Goal: Task Accomplishment & Management: Use online tool/utility

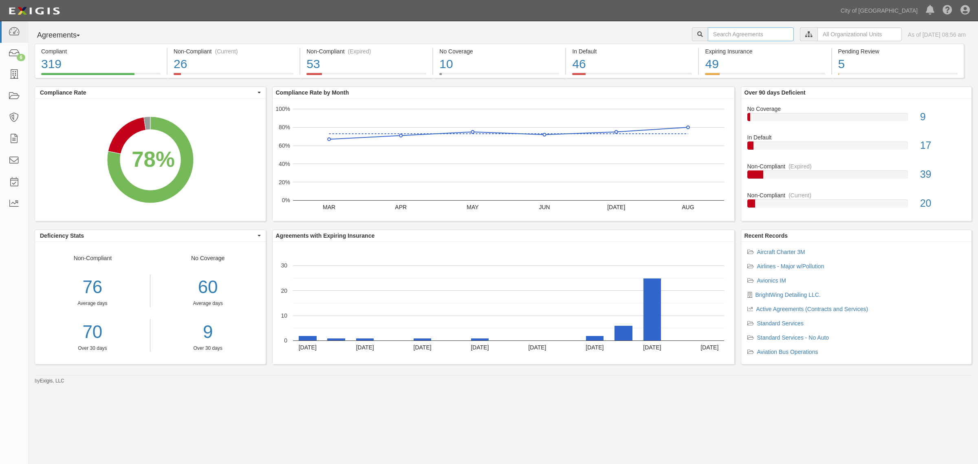
click at [719, 31] on input "text" at bounding box center [751, 34] width 86 height 14
type input "fresh aircaft"
click at [752, 31] on input "fresh aircaft" at bounding box center [751, 34] width 86 height 14
click at [13, 78] on icon at bounding box center [13, 74] width 11 height 9
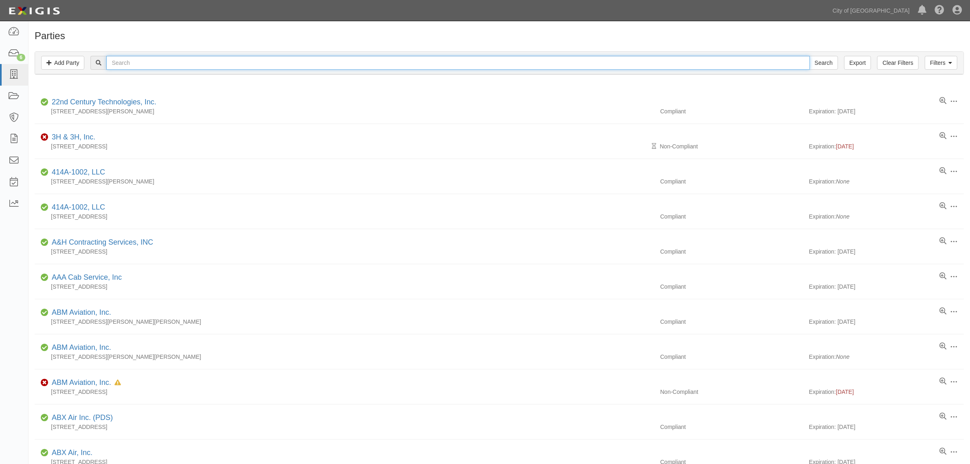
click at [155, 58] on input "text" at bounding box center [457, 63] width 703 height 14
type input "fresh aircraft"
click at [810, 56] on input "Search" at bounding box center [824, 63] width 29 height 14
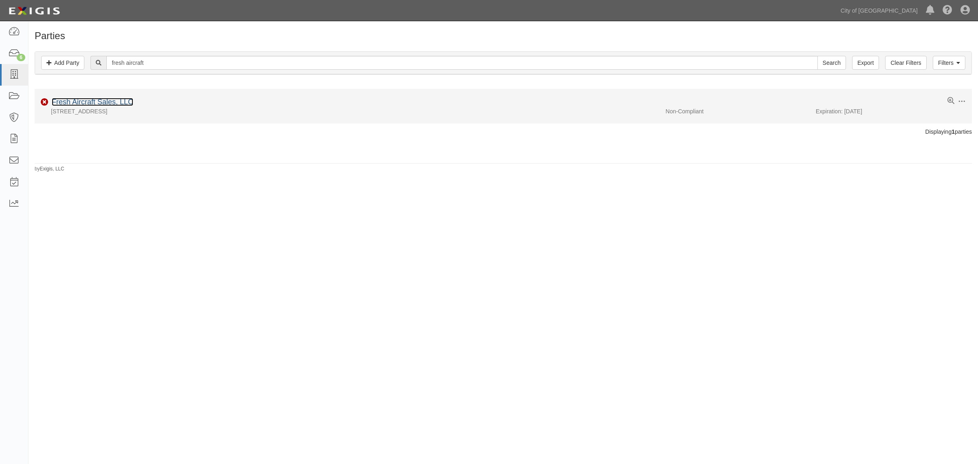
click at [66, 101] on link "Fresh Aircraft Sales, LLC" at bounding box center [93, 102] width 82 height 8
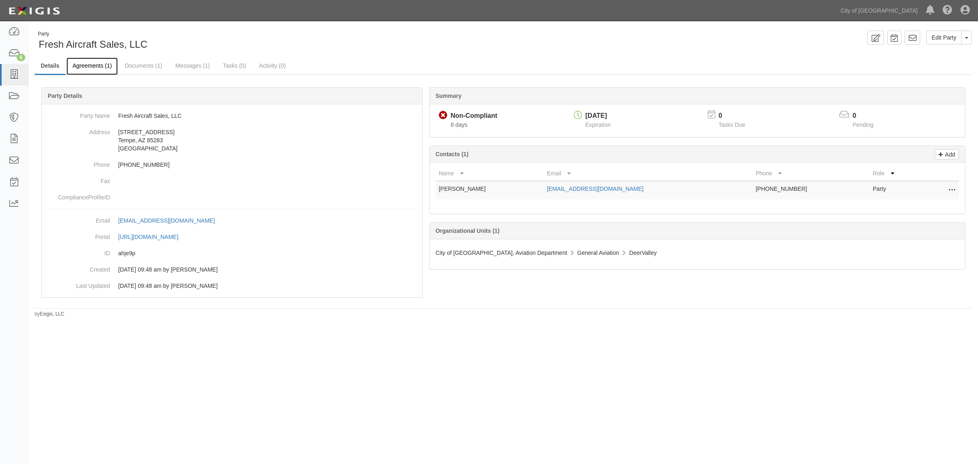
click at [88, 67] on link "Agreements (1)" at bounding box center [91, 66] width 51 height 18
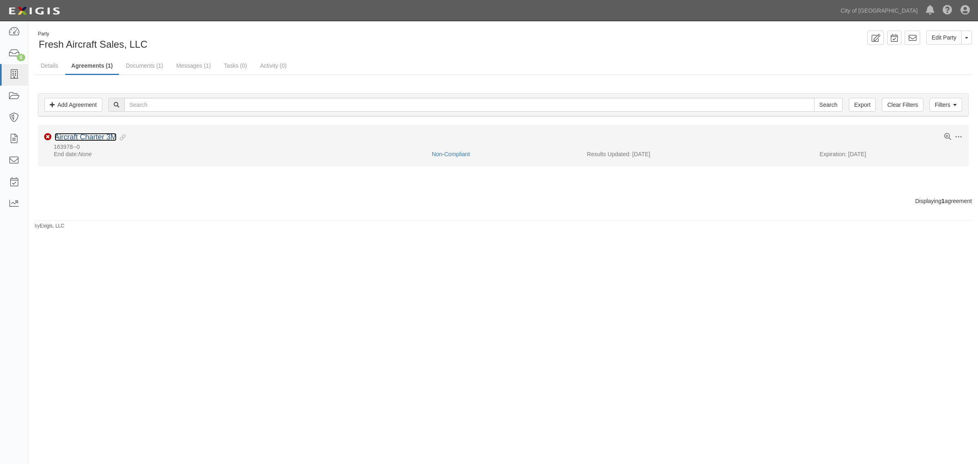
click at [77, 137] on link "Aircraft Charter 3M" at bounding box center [86, 137] width 62 height 8
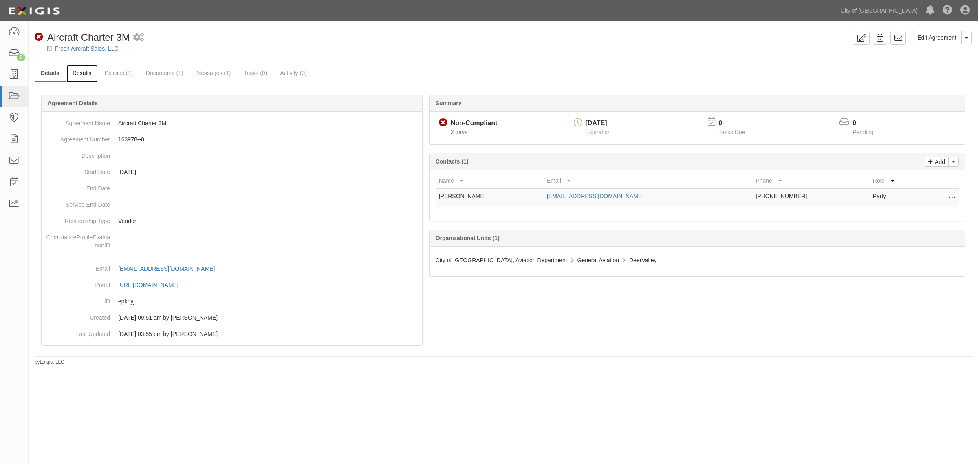
click at [76, 72] on link "Results" at bounding box center [81, 74] width 31 height 18
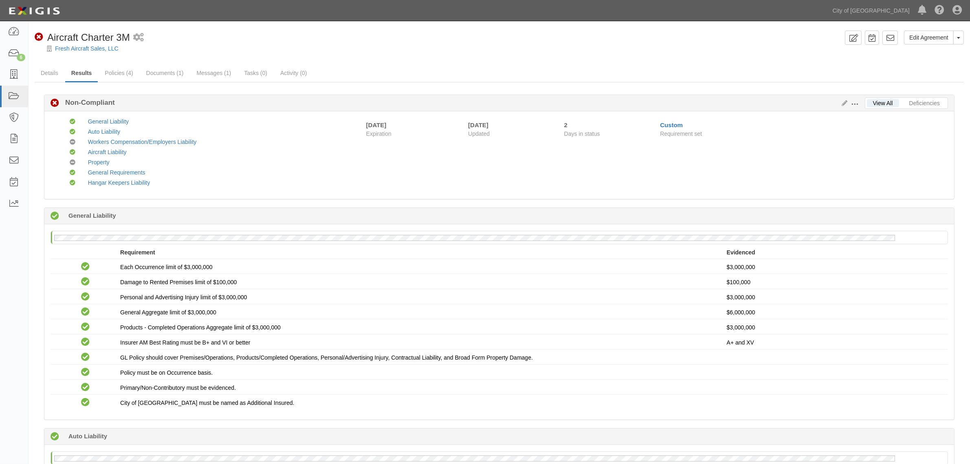
click at [857, 103] on span at bounding box center [854, 104] width 7 height 7
click at [875, 103] on link "Edit Requirements" at bounding box center [892, 102] width 64 height 15
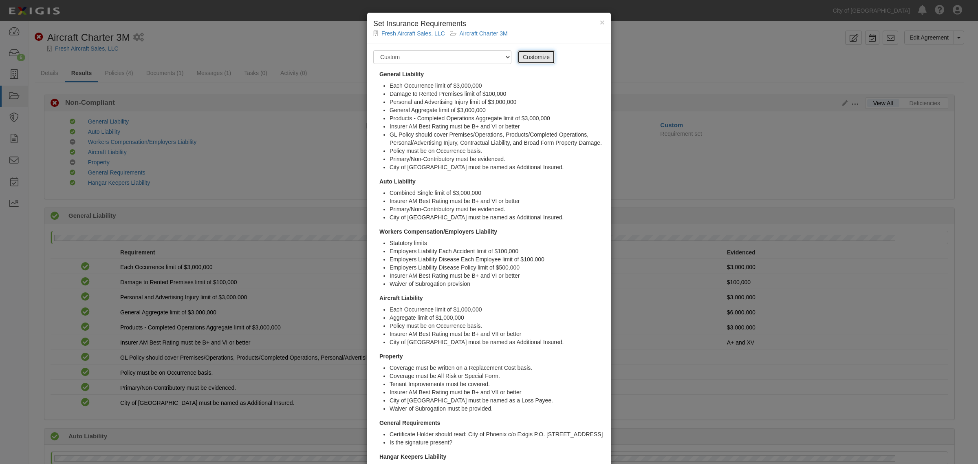
click at [521, 53] on link "Customize" at bounding box center [536, 57] width 37 height 14
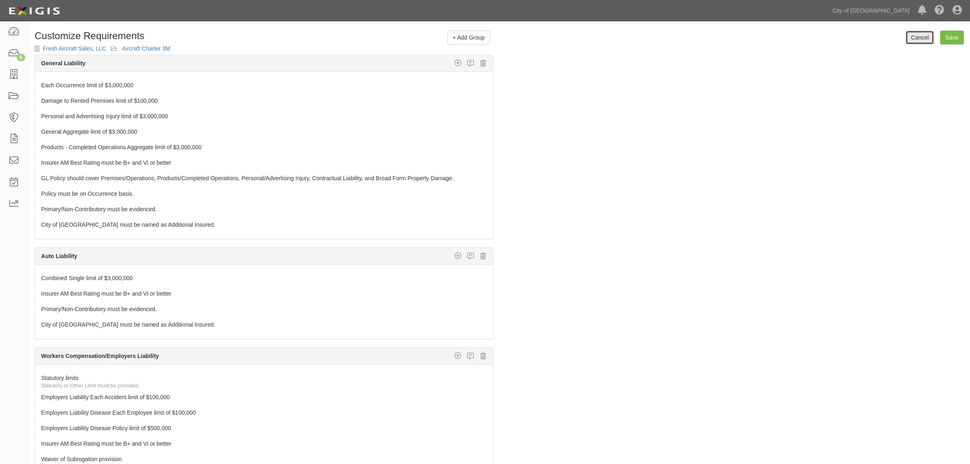
click at [909, 36] on link "Cancel" at bounding box center [920, 38] width 29 height 14
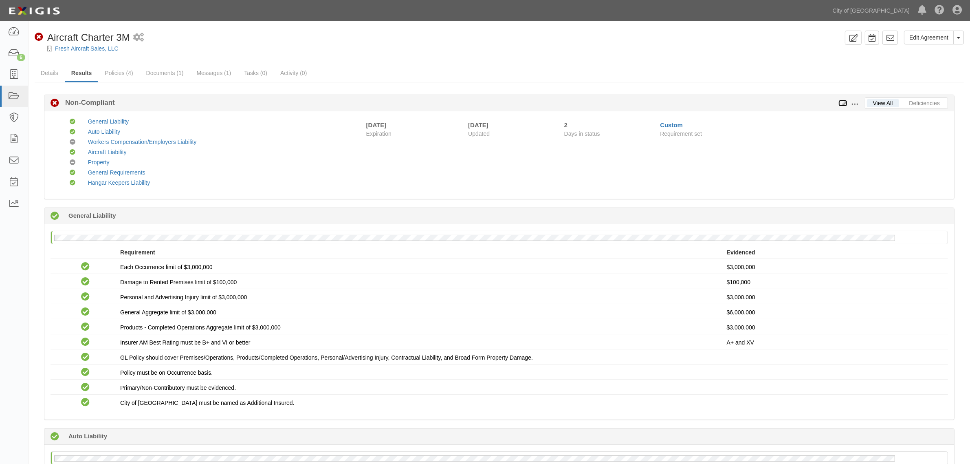
click at [842, 102] on icon at bounding box center [843, 104] width 9 height 6
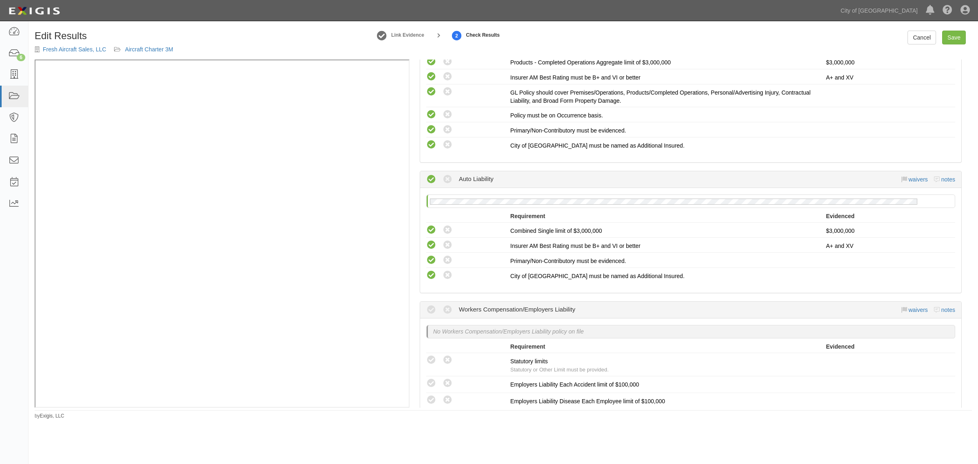
scroll to position [408, 0]
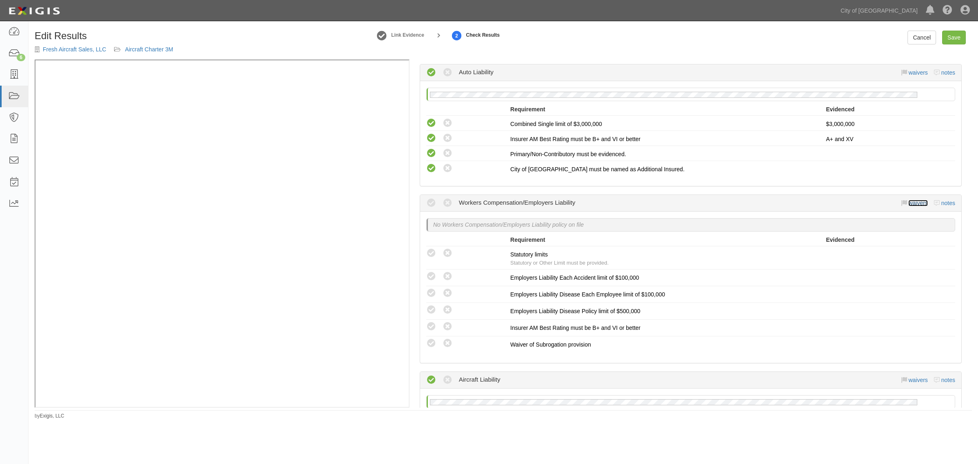
click at [908, 200] on link "waivers" at bounding box center [917, 203] width 19 height 7
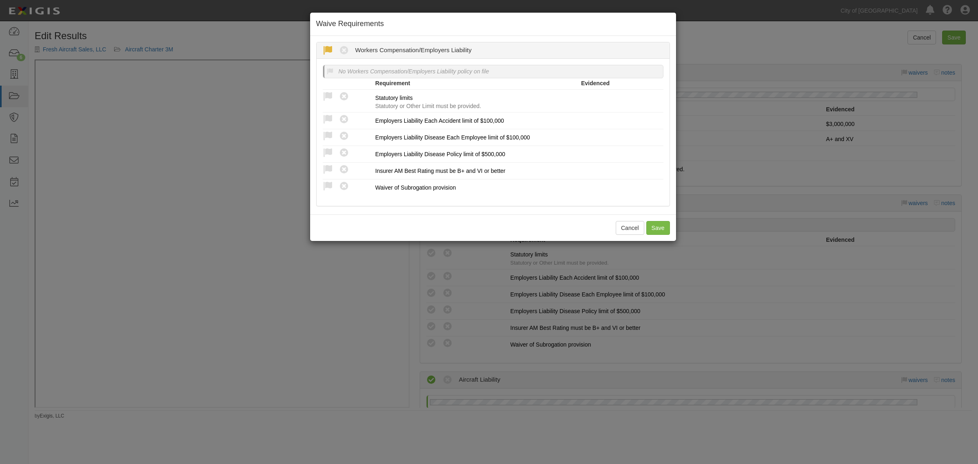
click at [326, 47] on icon at bounding box center [328, 51] width 10 height 10
radio input "true"
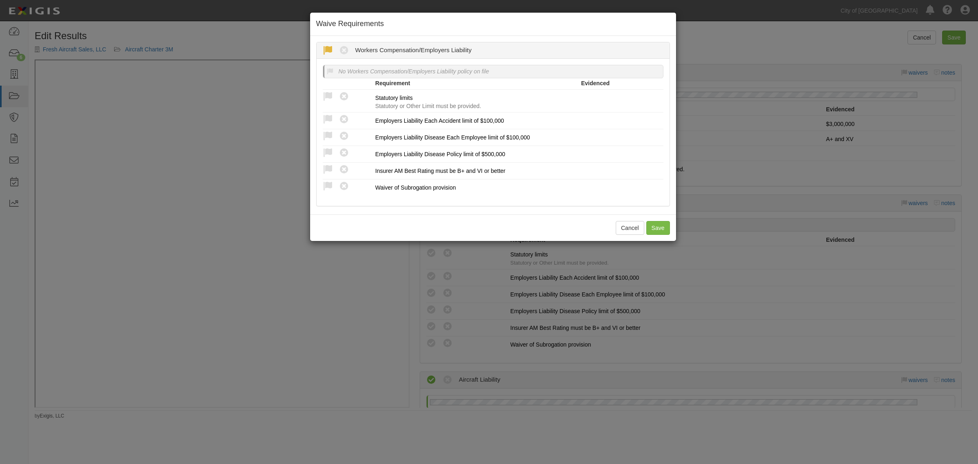
radio input "true"
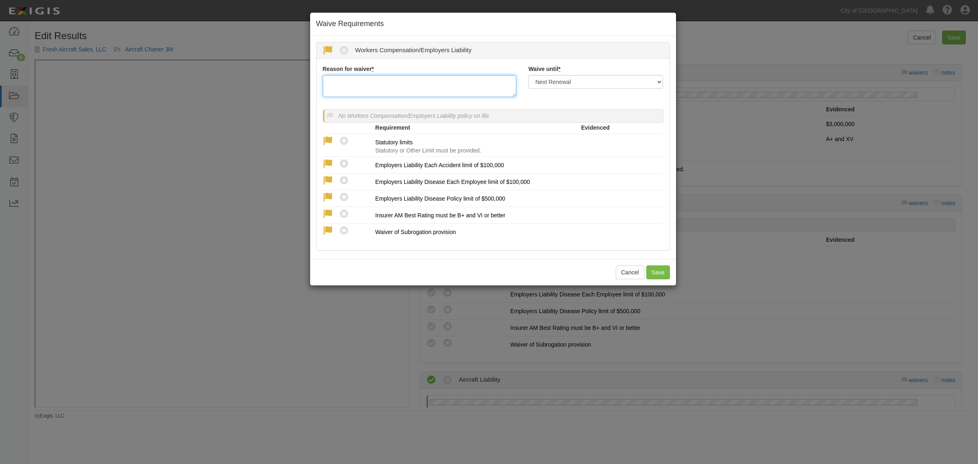
click at [372, 82] on textarea "Reason for waiver *" at bounding box center [420, 86] width 194 height 22
type textarea "Per RM WC is not needed by vendor - VH"
click at [594, 82] on select "Next Renewal Indefinitely" at bounding box center [596, 82] width 135 height 14
select select "indefinitely"
click at [529, 75] on select "Next Renewal Indefinitely" at bounding box center [596, 82] width 135 height 14
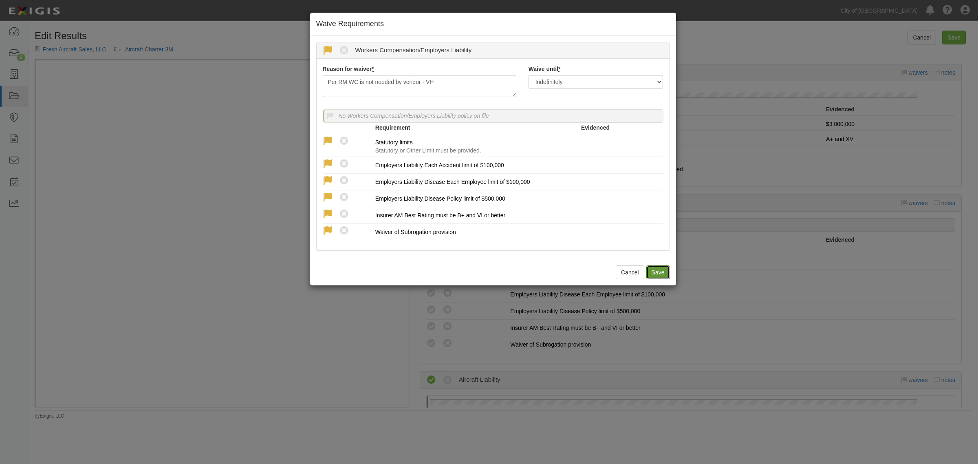
click at [659, 274] on button "Save" at bounding box center [658, 272] width 24 height 14
radio input "true"
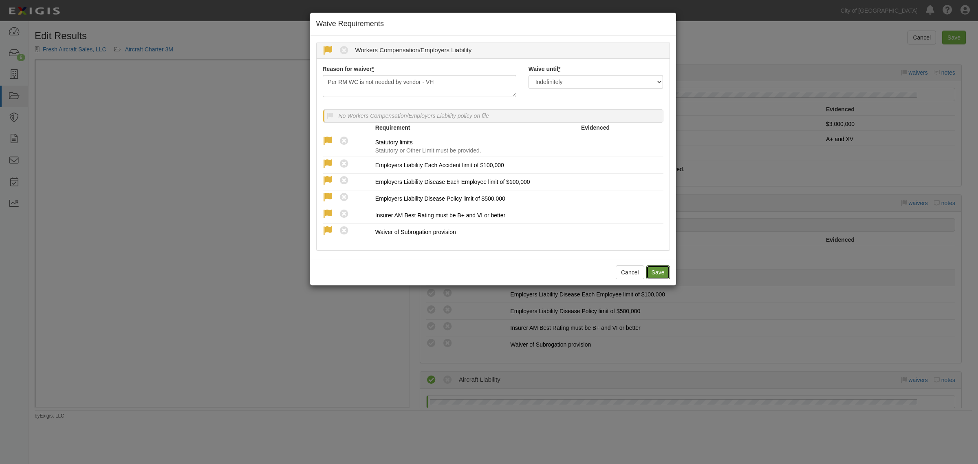
radio input "true"
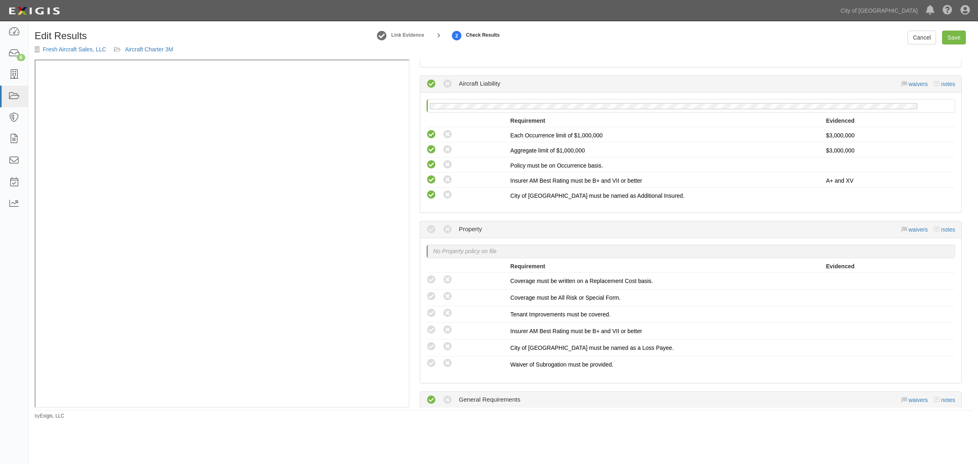
scroll to position [764, 0]
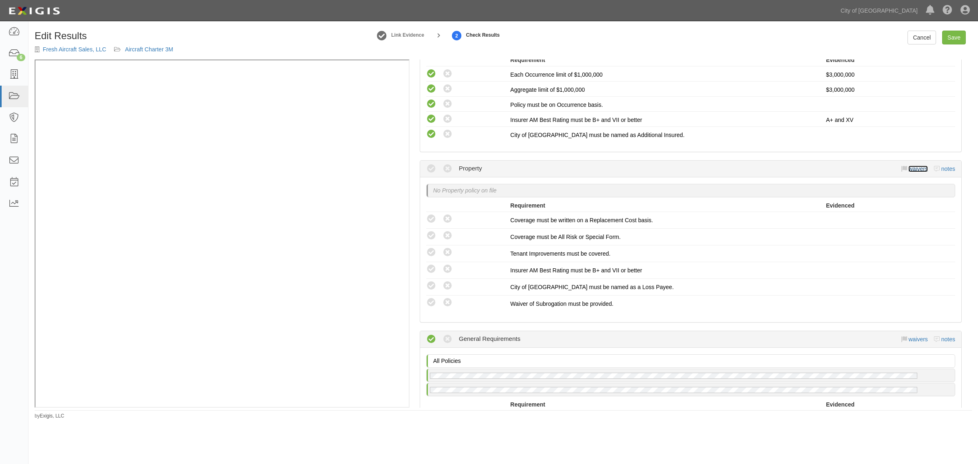
click at [908, 165] on link "waivers" at bounding box center [917, 168] width 19 height 7
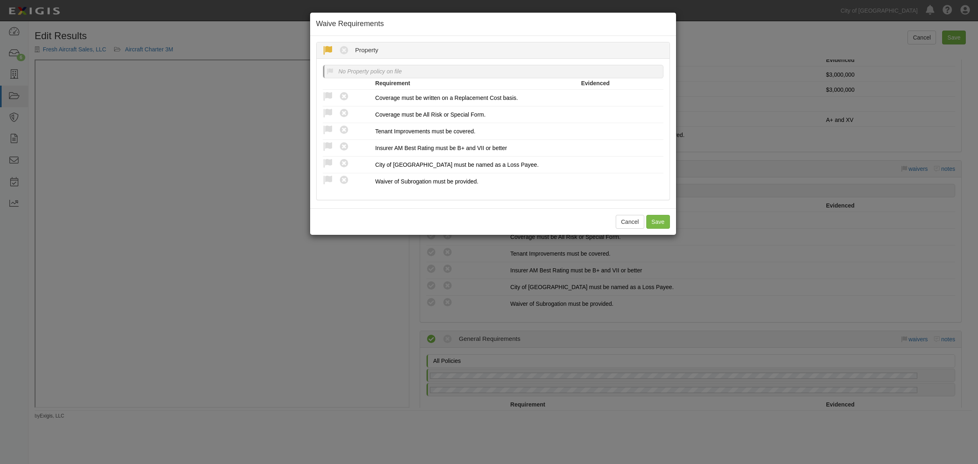
click at [331, 51] on icon at bounding box center [328, 51] width 10 height 10
radio input "true"
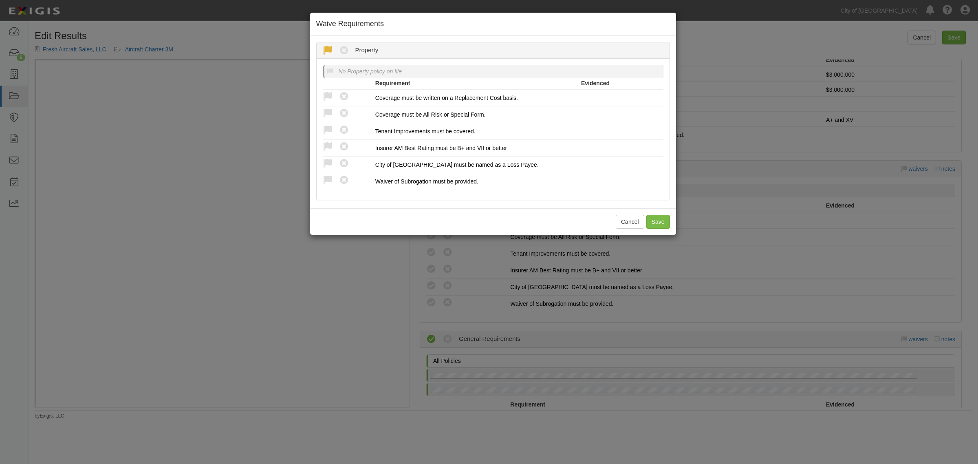
radio input "true"
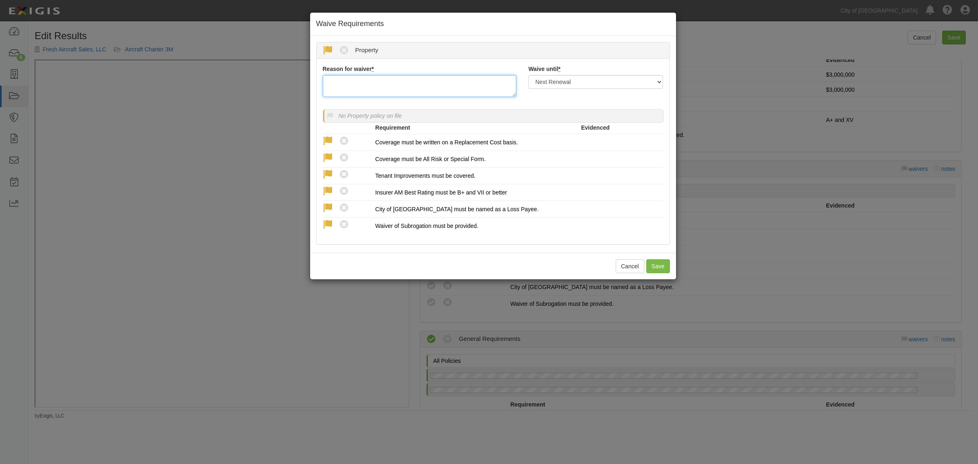
click at [449, 78] on textarea "Reason for waiver *" at bounding box center [420, 86] width 194 height 22
type textarea "Per RM, Property is not needed by vendor. - VH"
click at [582, 84] on select "Next Renewal Indefinitely" at bounding box center [596, 82] width 135 height 14
select select "indefinitely"
click at [529, 75] on select "Next Renewal Indefinitely" at bounding box center [596, 82] width 135 height 14
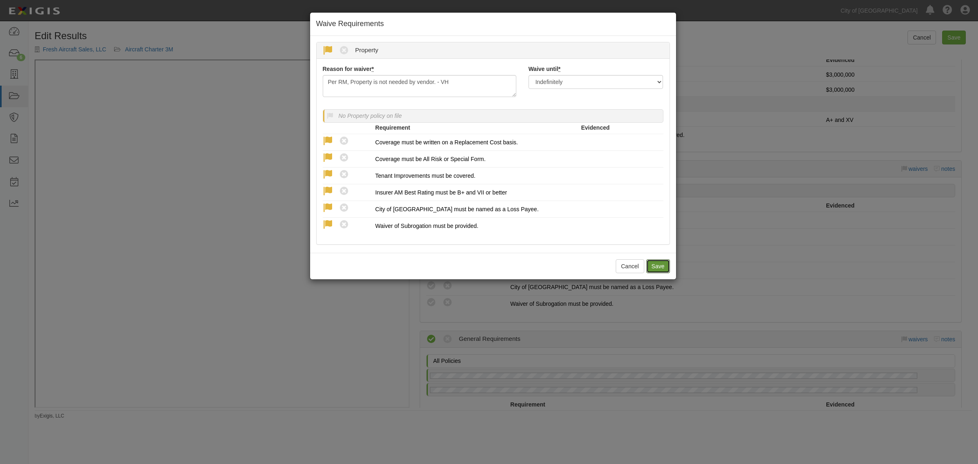
click at [661, 263] on button "Save" at bounding box center [658, 266] width 24 height 14
radio input "true"
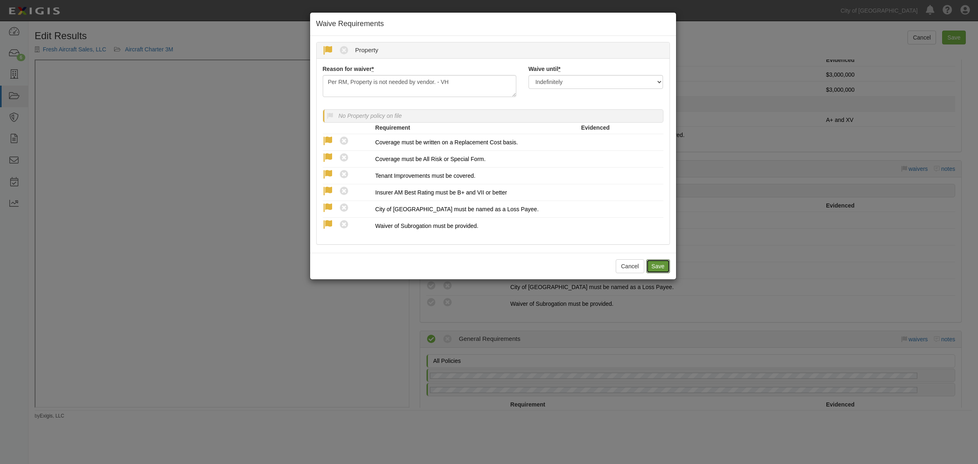
radio input "true"
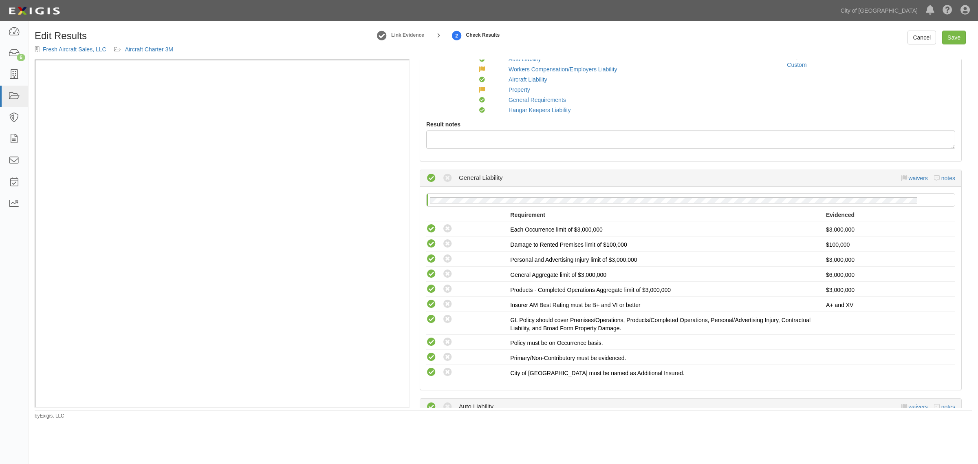
scroll to position [0, 0]
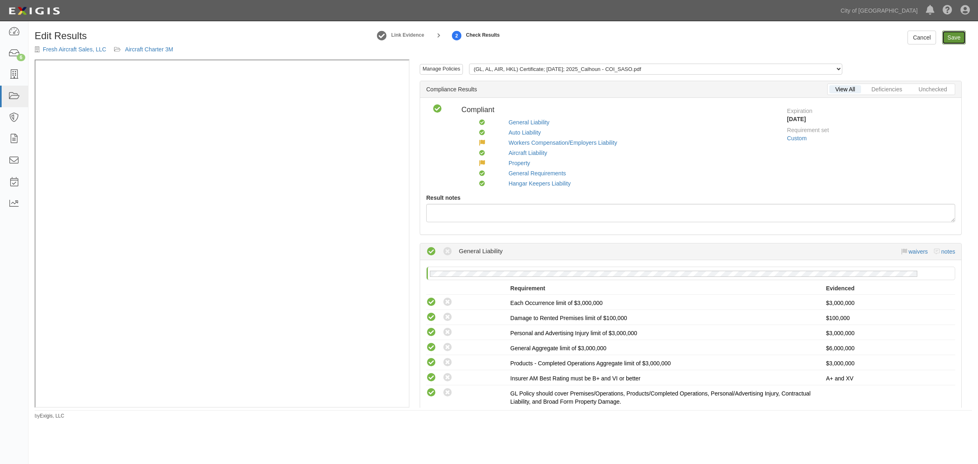
click at [954, 39] on link "Save" at bounding box center [954, 38] width 24 height 14
radio input "true"
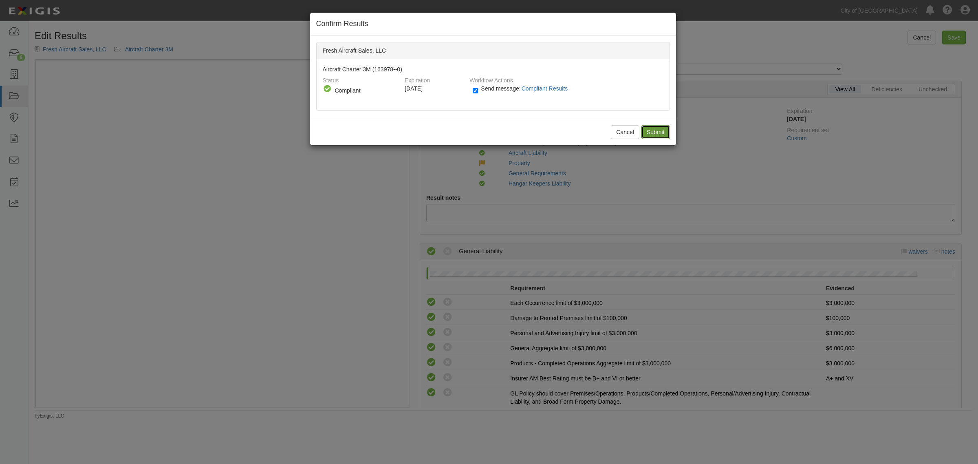
click at [649, 129] on input "Submit" at bounding box center [655, 132] width 29 height 14
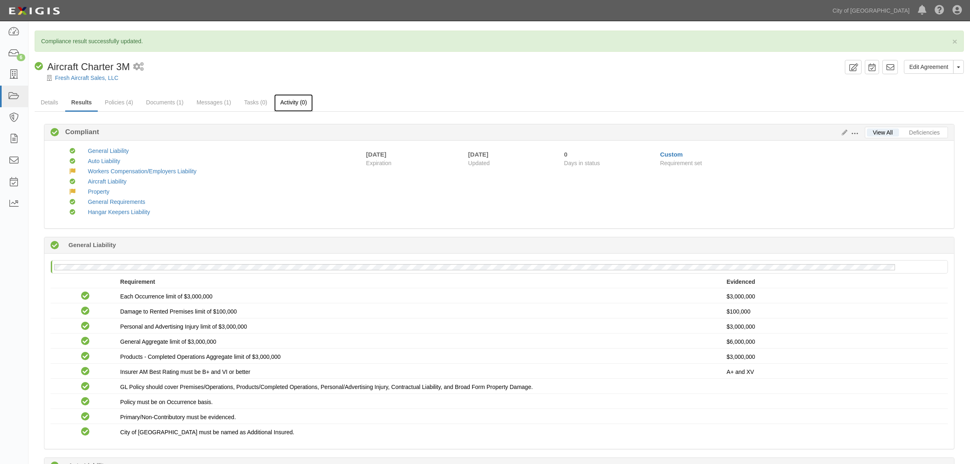
click at [289, 100] on link "Activity (0)" at bounding box center [293, 103] width 39 height 18
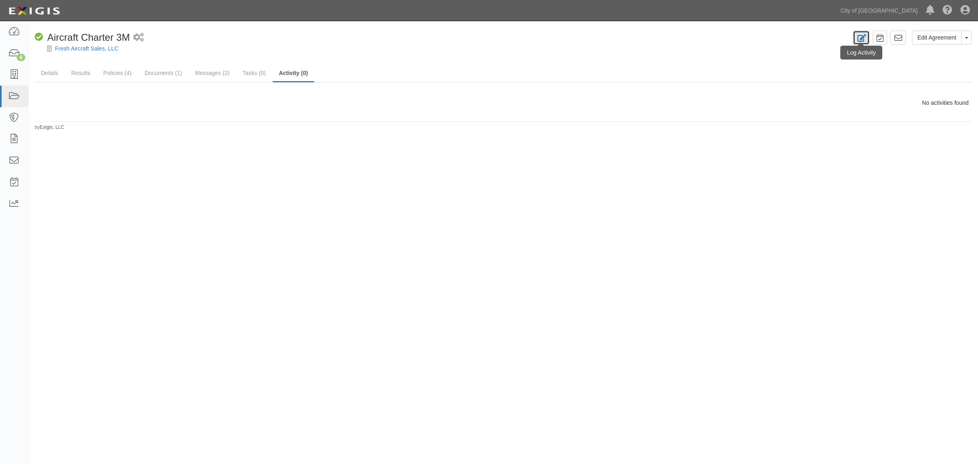
click at [864, 39] on icon at bounding box center [861, 38] width 9 height 8
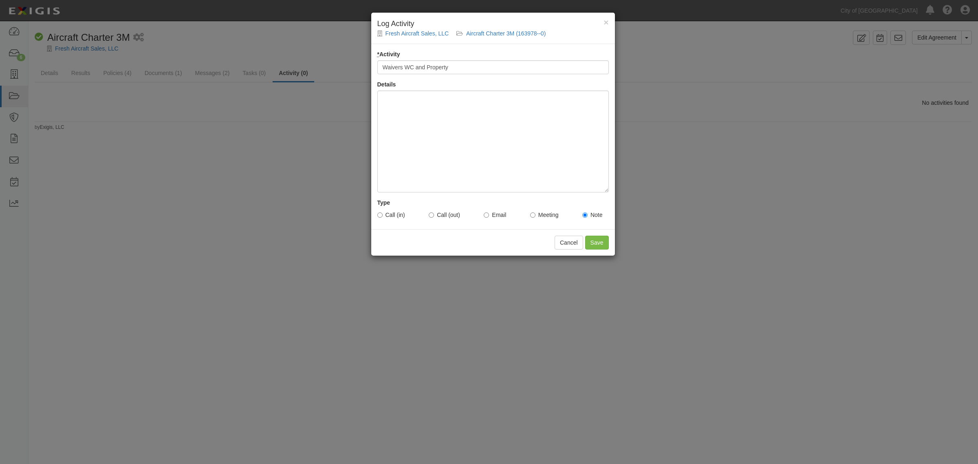
type input "Waivers WC and Property"
click at [593, 242] on input "Save" at bounding box center [597, 243] width 24 height 14
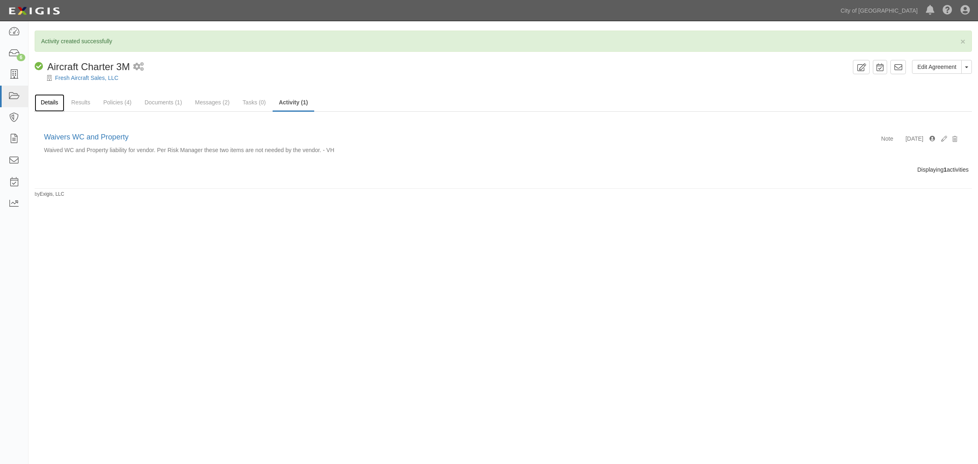
click at [49, 101] on link "Details" at bounding box center [50, 103] width 30 height 18
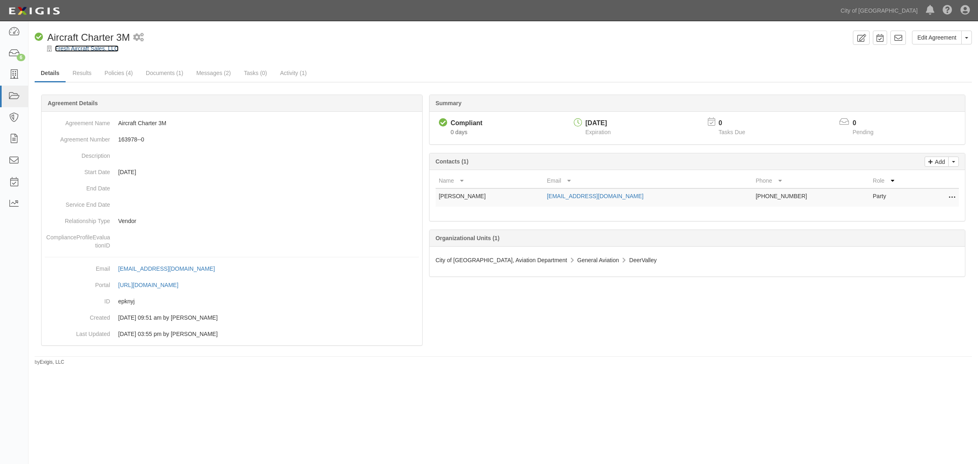
click at [73, 50] on link "Fresh Aircraft Sales, LLC" at bounding box center [87, 48] width 64 height 7
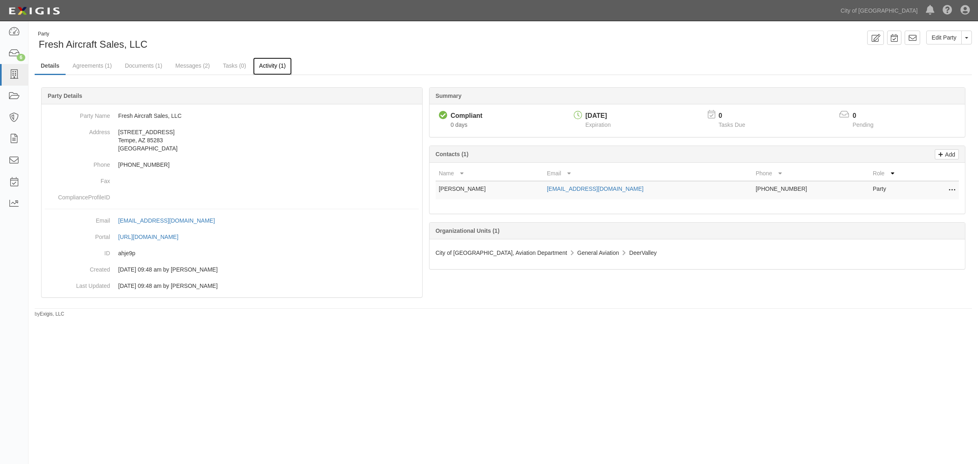
click at [260, 67] on link "Activity (1)" at bounding box center [272, 66] width 39 height 18
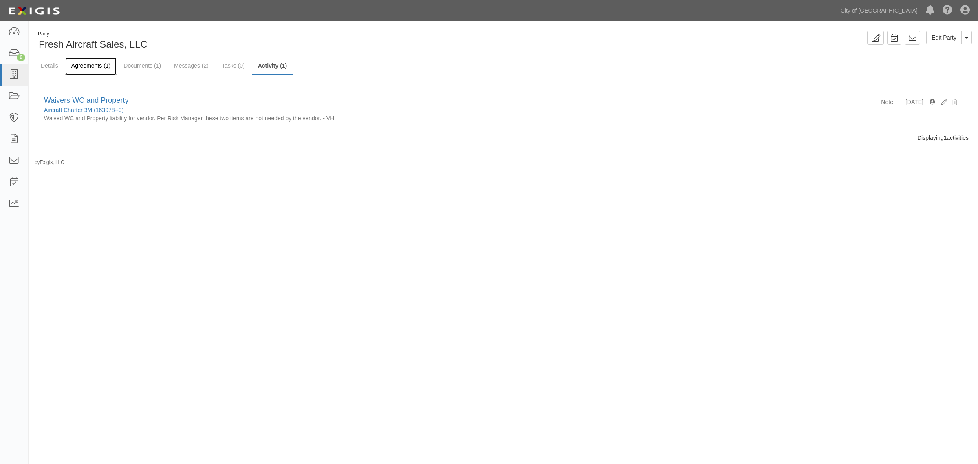
click at [80, 62] on link "Agreements (1)" at bounding box center [90, 66] width 51 height 18
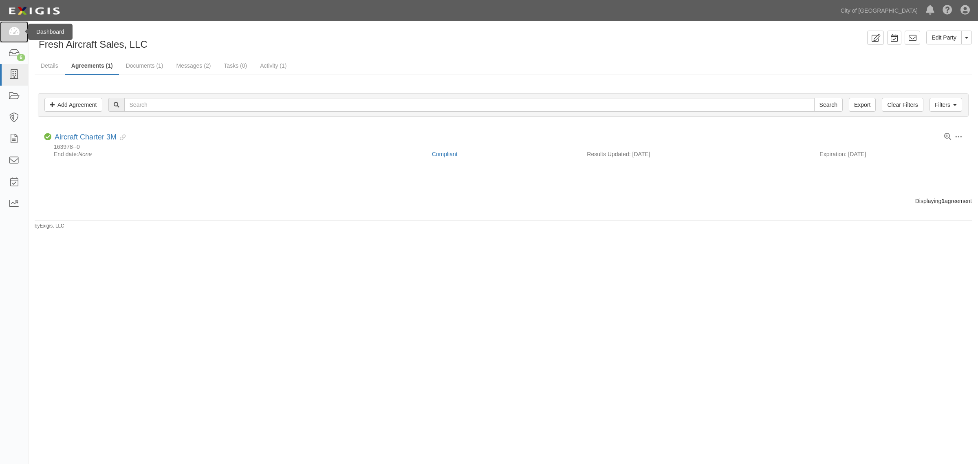
click at [9, 37] on link at bounding box center [14, 32] width 28 height 22
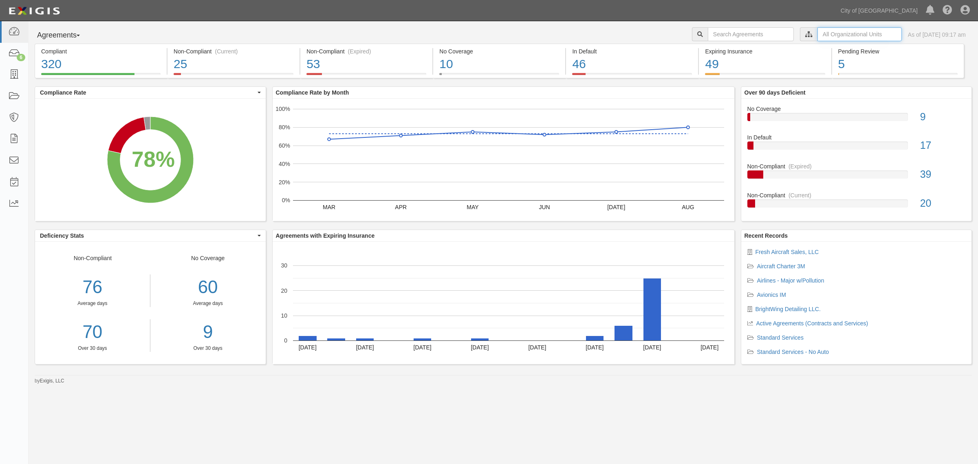
click at [818, 33] on input "text" at bounding box center [860, 34] width 84 height 14
click at [721, 47] on icon at bounding box center [724, 49] width 6 height 4
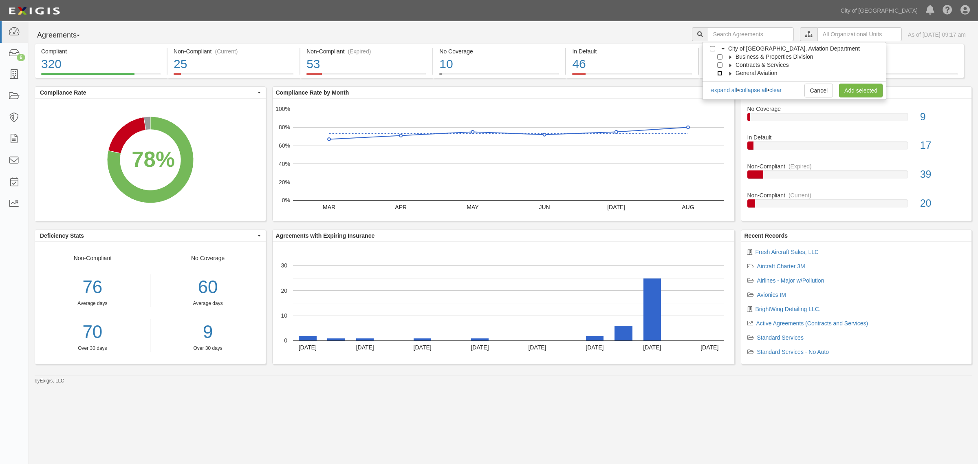
click at [719, 72] on input "General Aviation" at bounding box center [719, 73] width 5 height 5
checkbox input "true"
click at [731, 73] on icon at bounding box center [731, 74] width 6 height 4
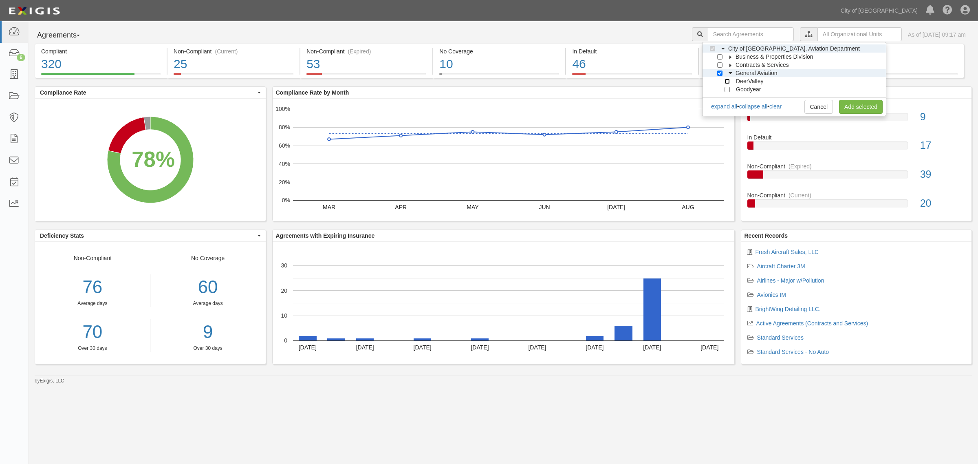
click at [728, 82] on input "DeerValley" at bounding box center [727, 81] width 5 height 5
checkbox input "true"
click at [862, 107] on link "Add selected" at bounding box center [861, 107] width 44 height 14
